Goal: Task Accomplishment & Management: Manage account settings

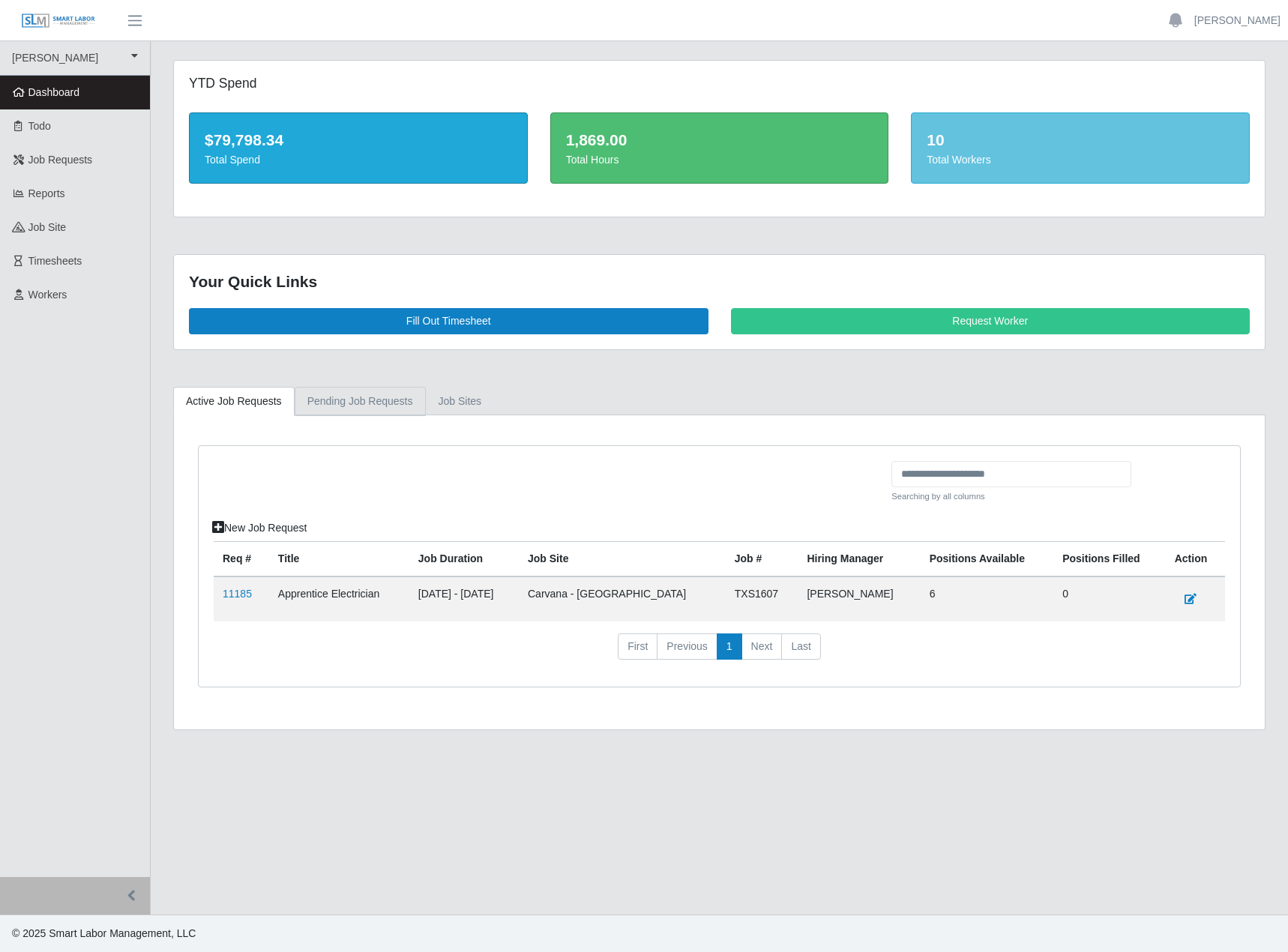
click at [418, 416] on link "Pending Job Requests" at bounding box center [360, 402] width 131 height 29
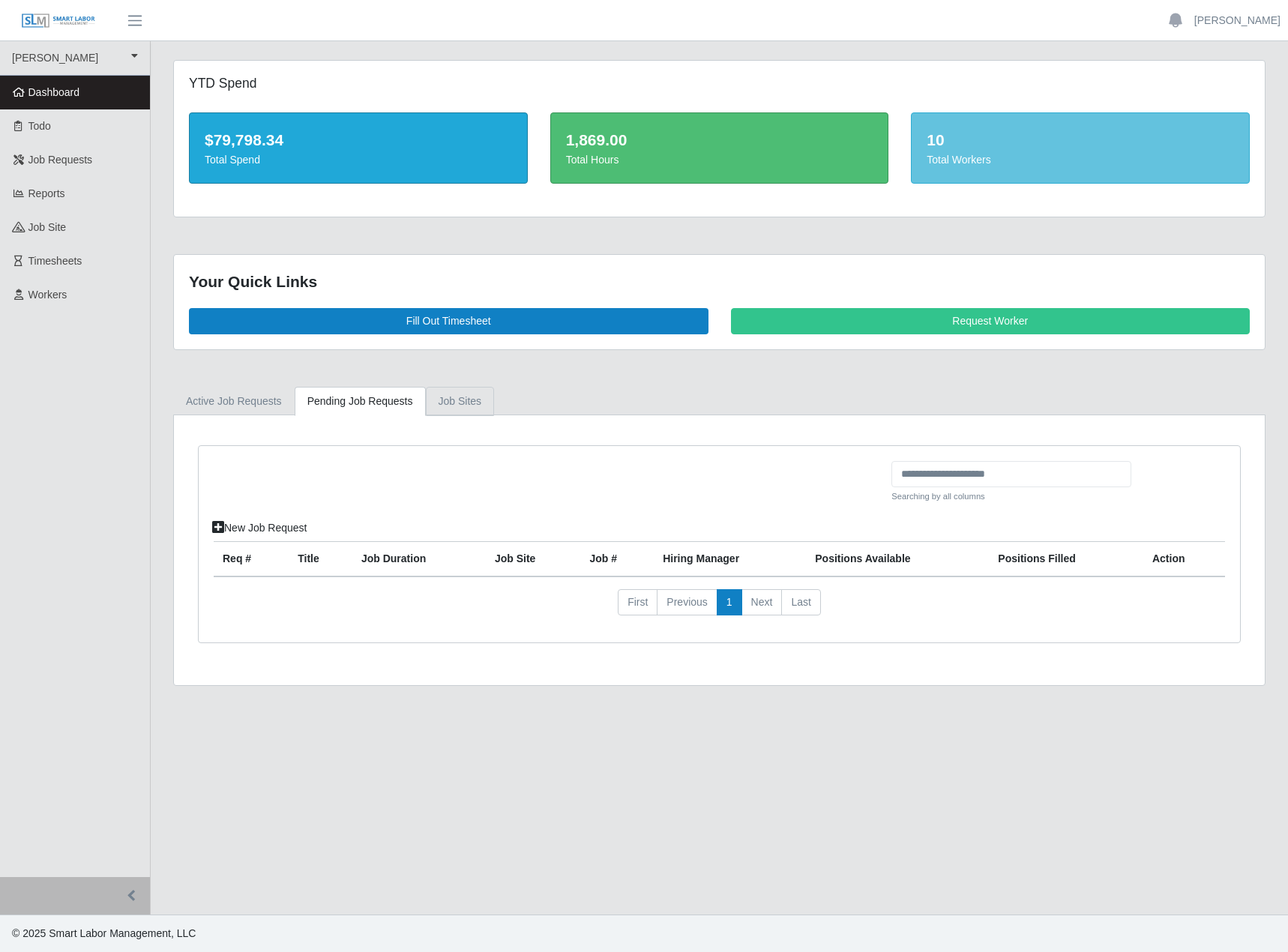
click at [495, 416] on link "job sites" at bounding box center [460, 402] width 69 height 29
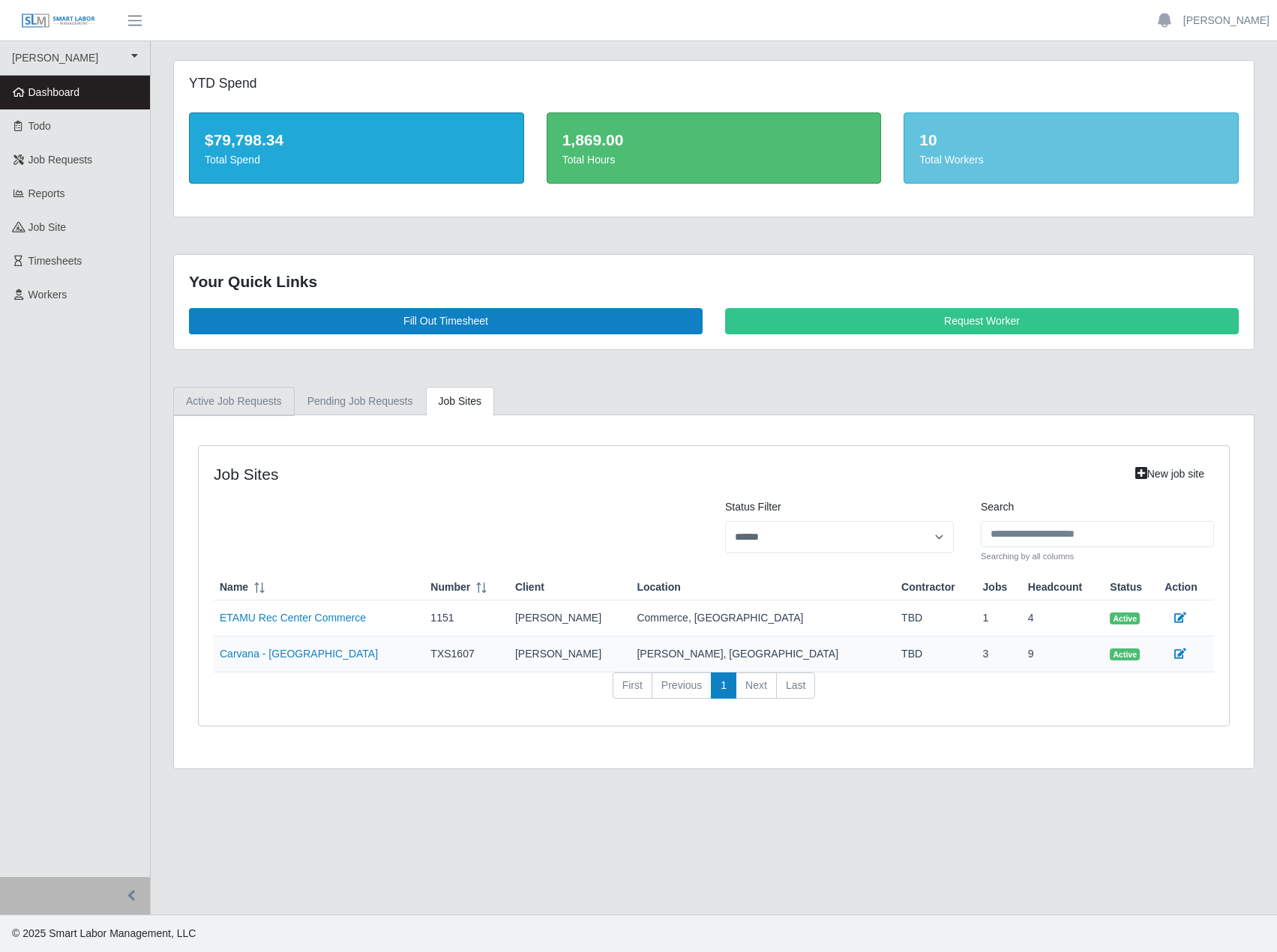
click at [224, 416] on link "Active Job Requests" at bounding box center [233, 402] width 122 height 29
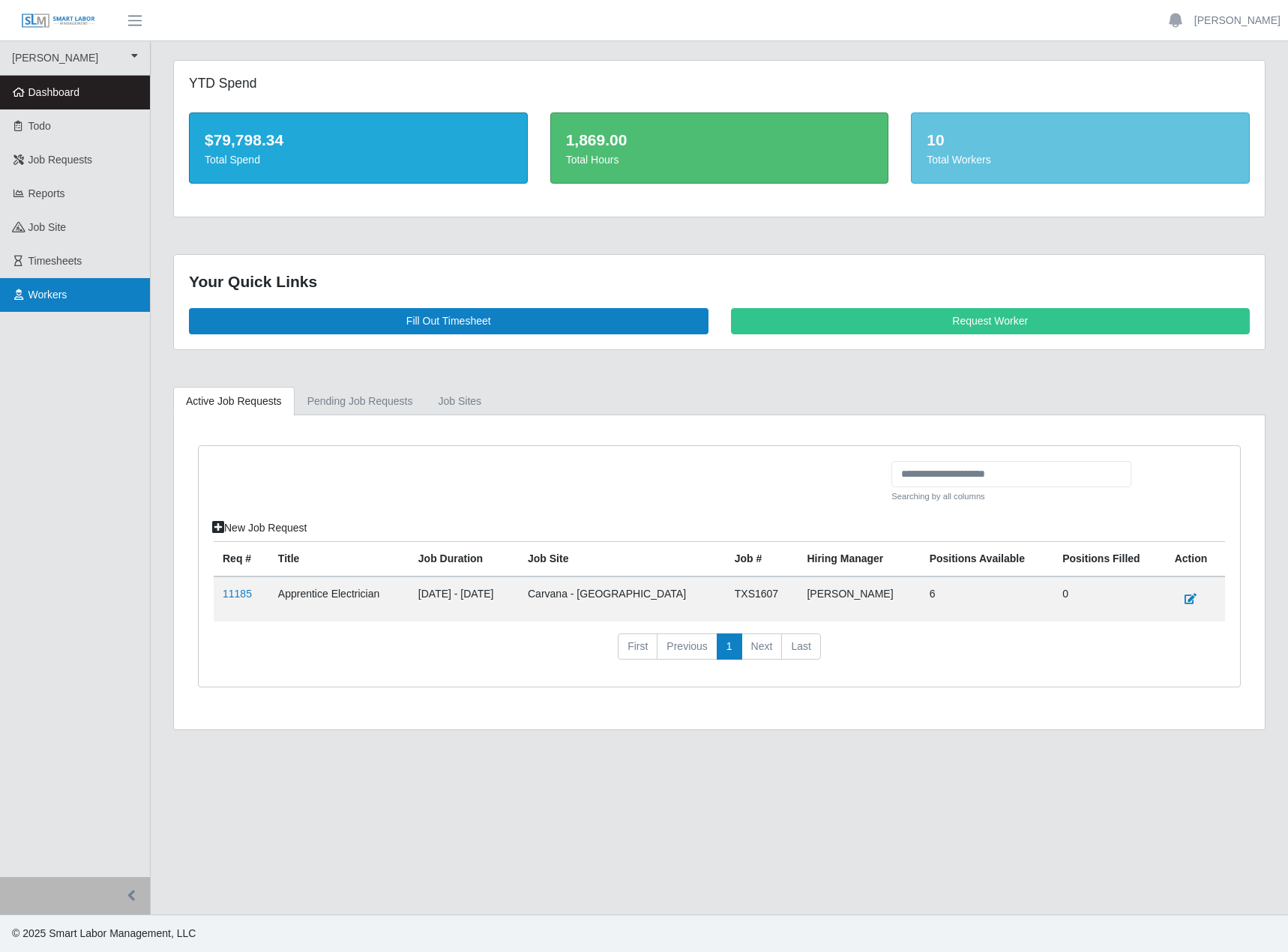
click at [76, 312] on link "Workers" at bounding box center [75, 295] width 150 height 34
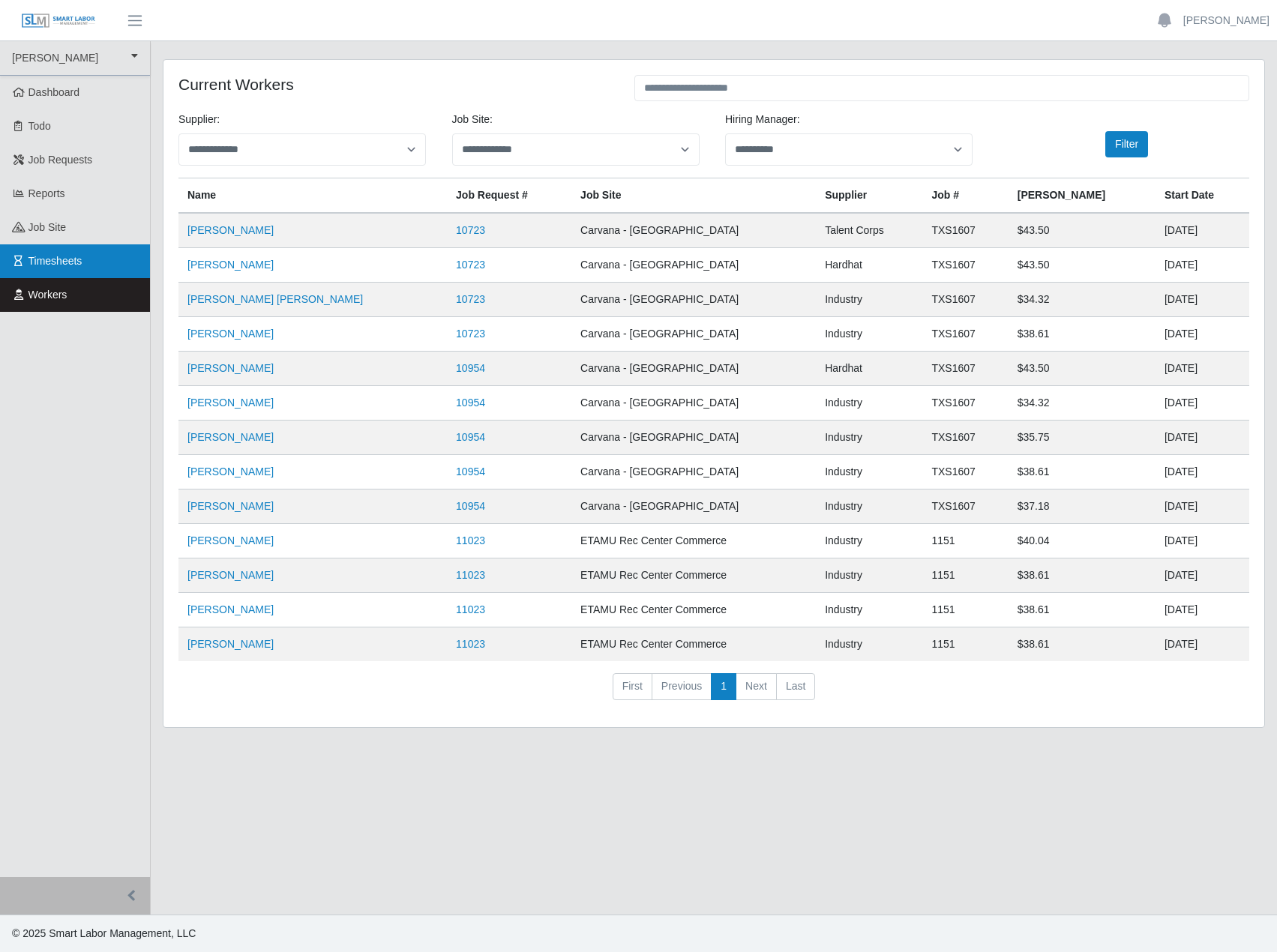
click at [82, 267] on span "Timesheets" at bounding box center [55, 261] width 54 height 12
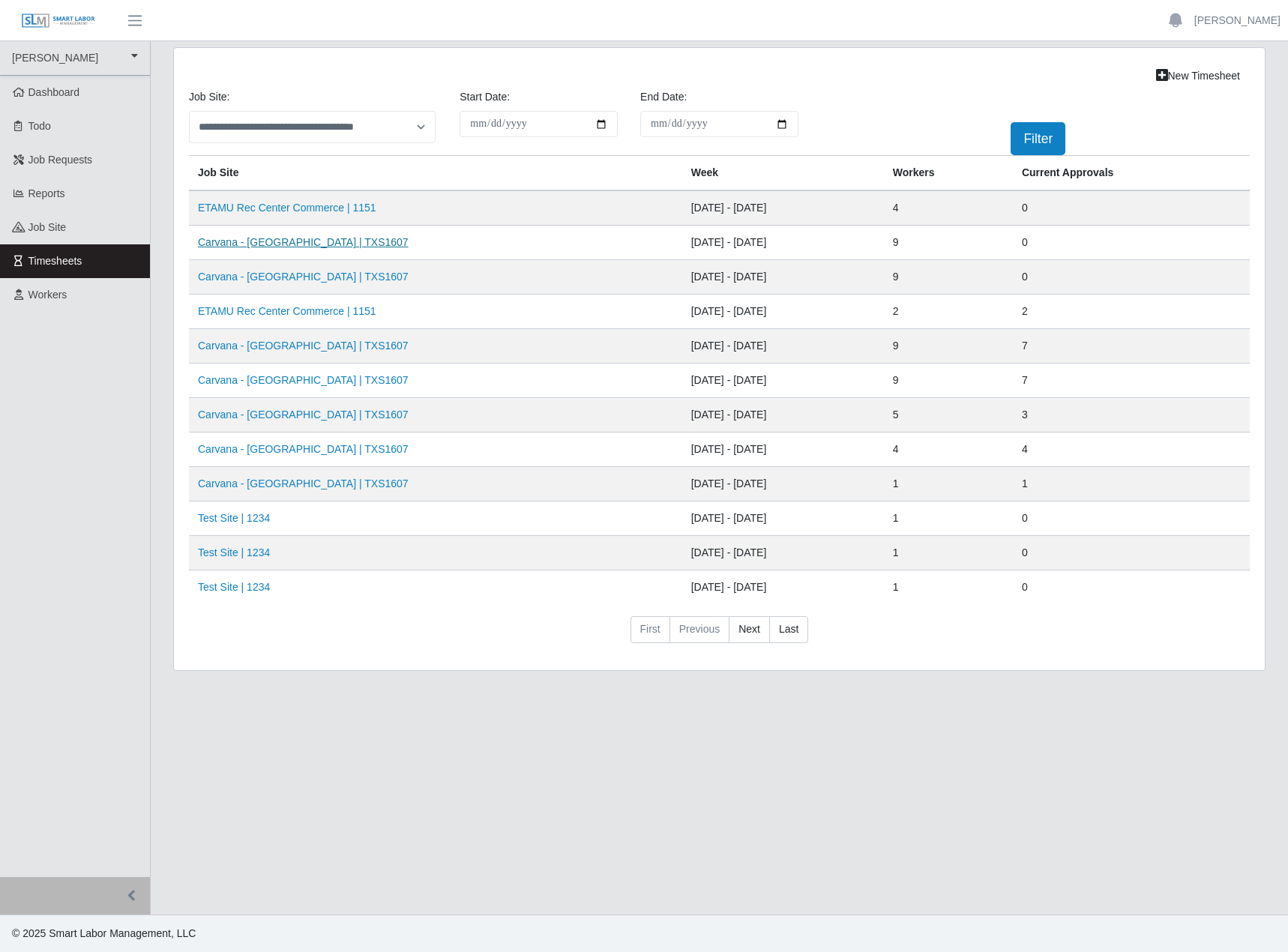
click at [249, 248] on link "Carvana - Dallas | TXS1607" at bounding box center [303, 241] width 211 height 12
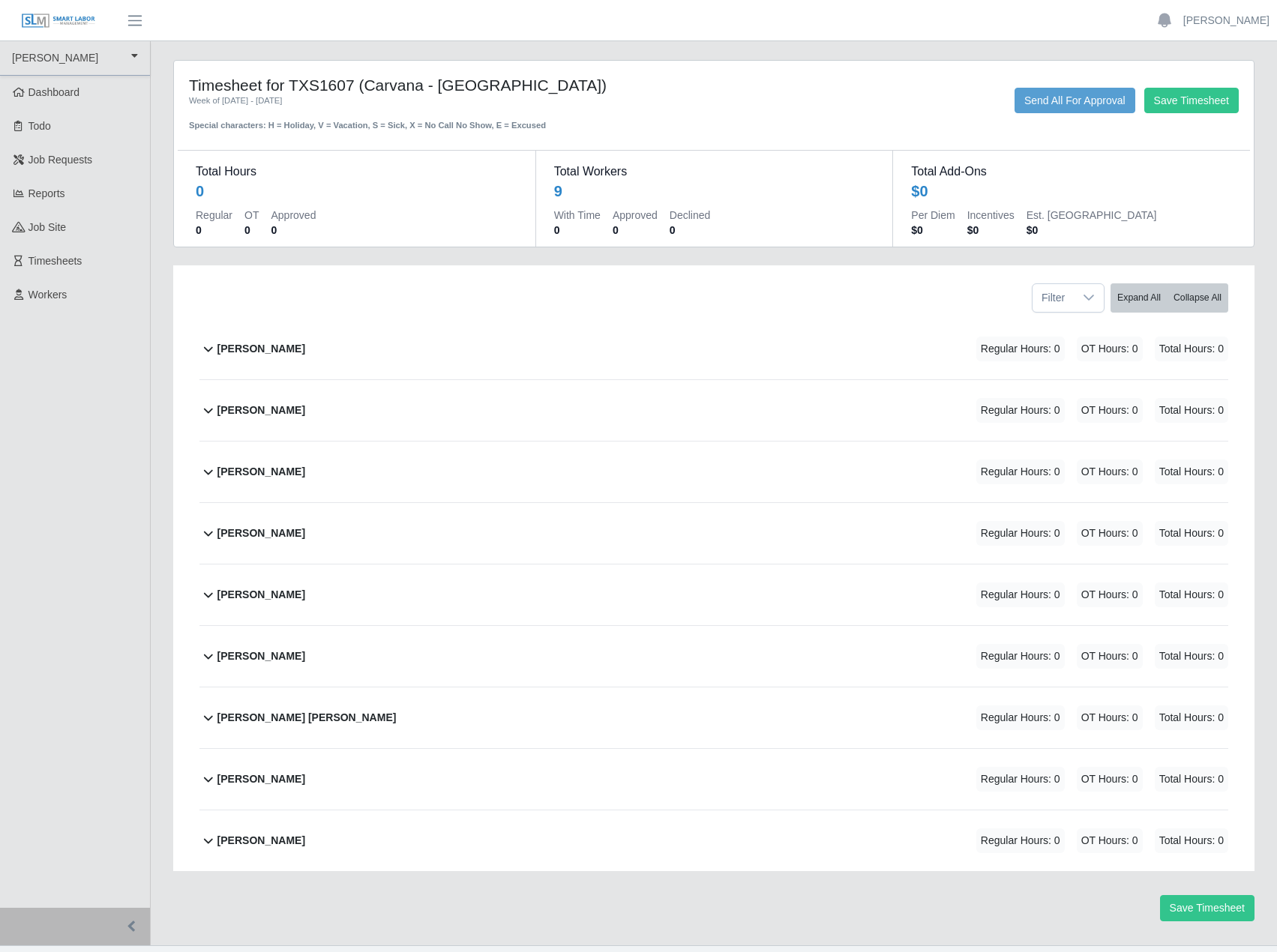
click at [638, 132] on div "Save Timesheet Send All For Approval" at bounding box center [937, 109] width 625 height 44
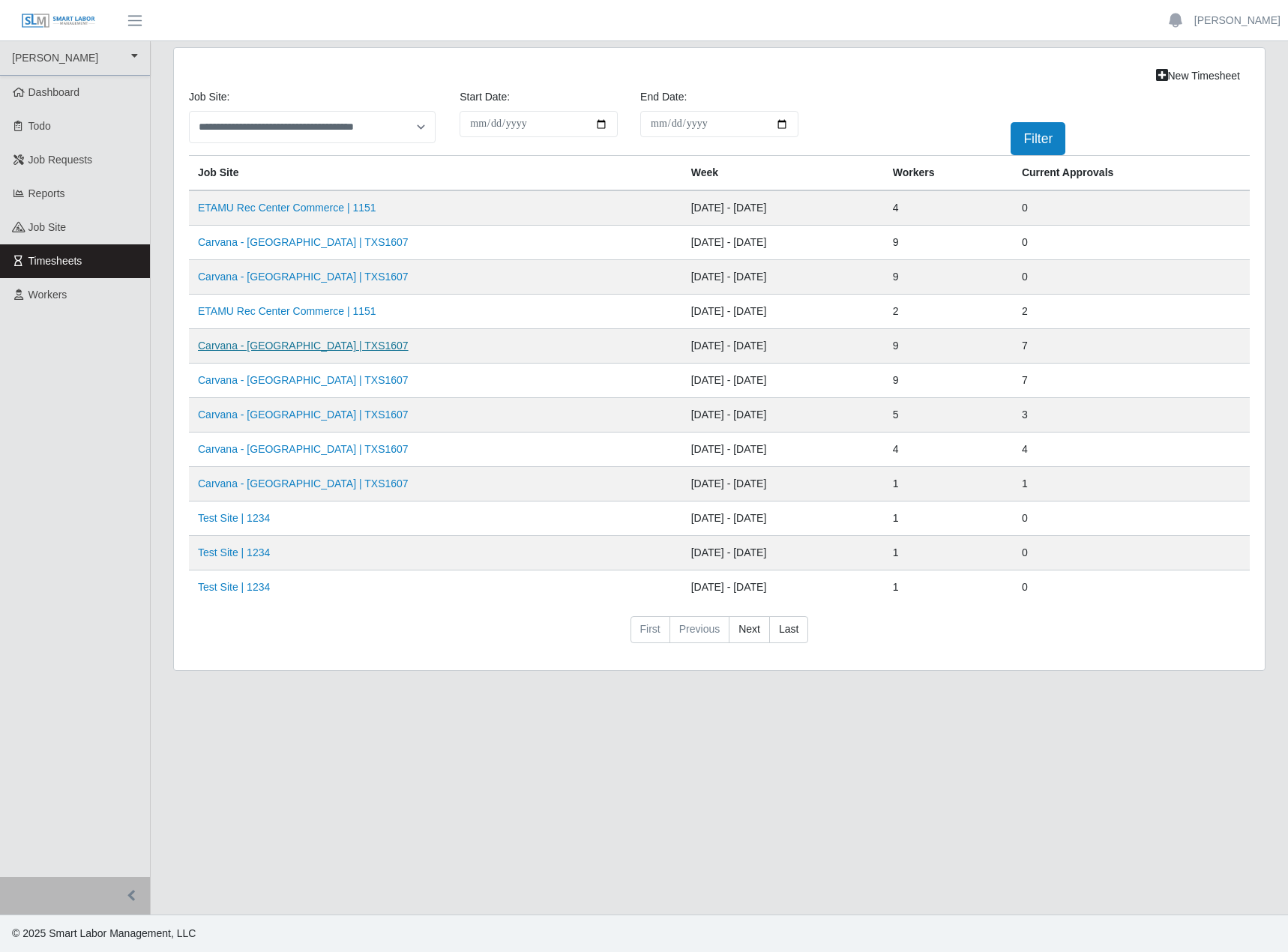
click at [313, 352] on link "Carvana - [GEOGRAPHIC_DATA] | TXS1607" at bounding box center [303, 345] width 211 height 12
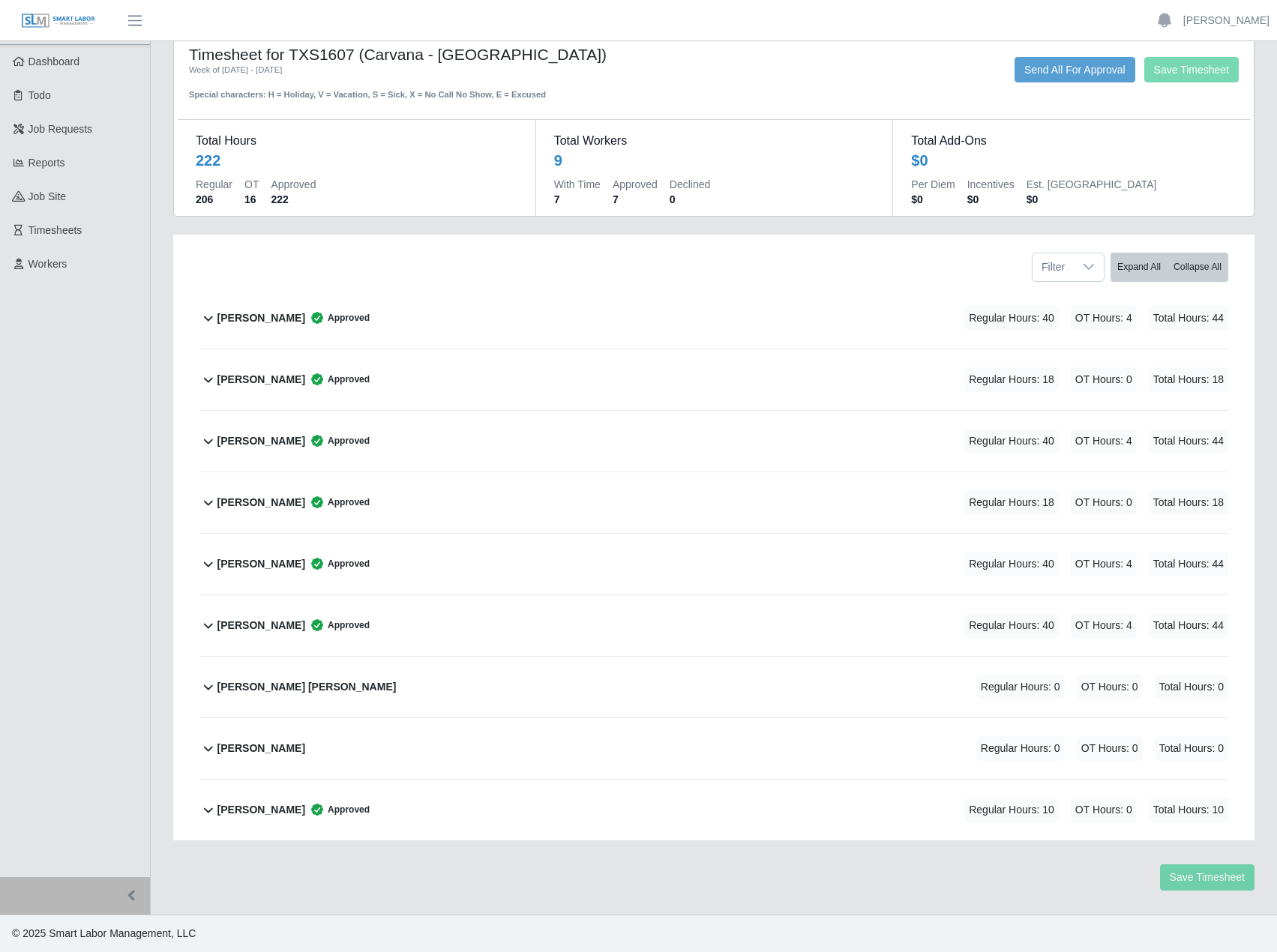
scroll to position [225, 0]
